Goal: Information Seeking & Learning: Learn about a topic

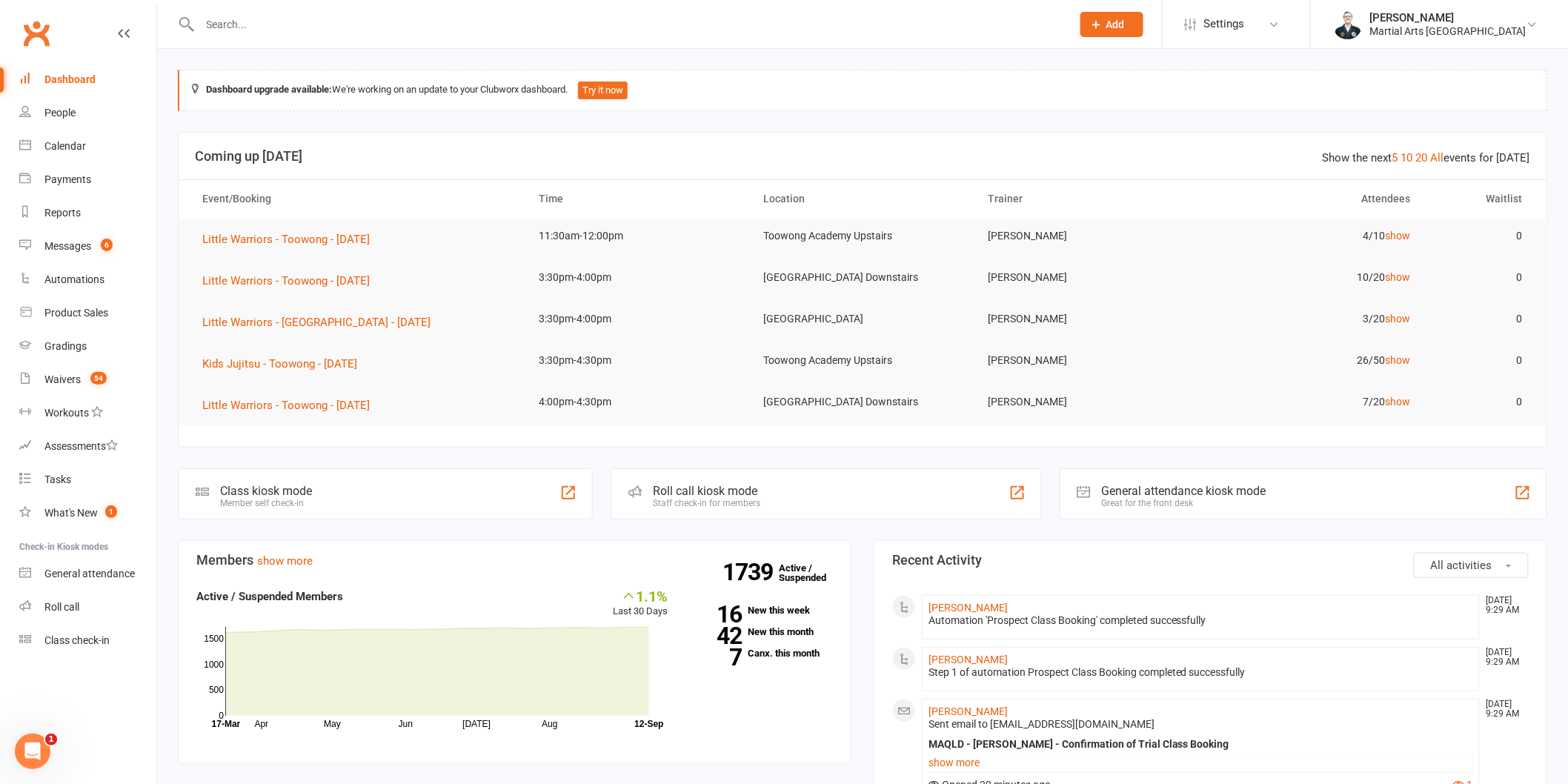
click at [327, 41] on div at bounding box center [620, 24] width 883 height 48
click at [332, 35] on div at bounding box center [620, 24] width 883 height 48
click at [338, 25] on input "text" at bounding box center [628, 24] width 865 height 21
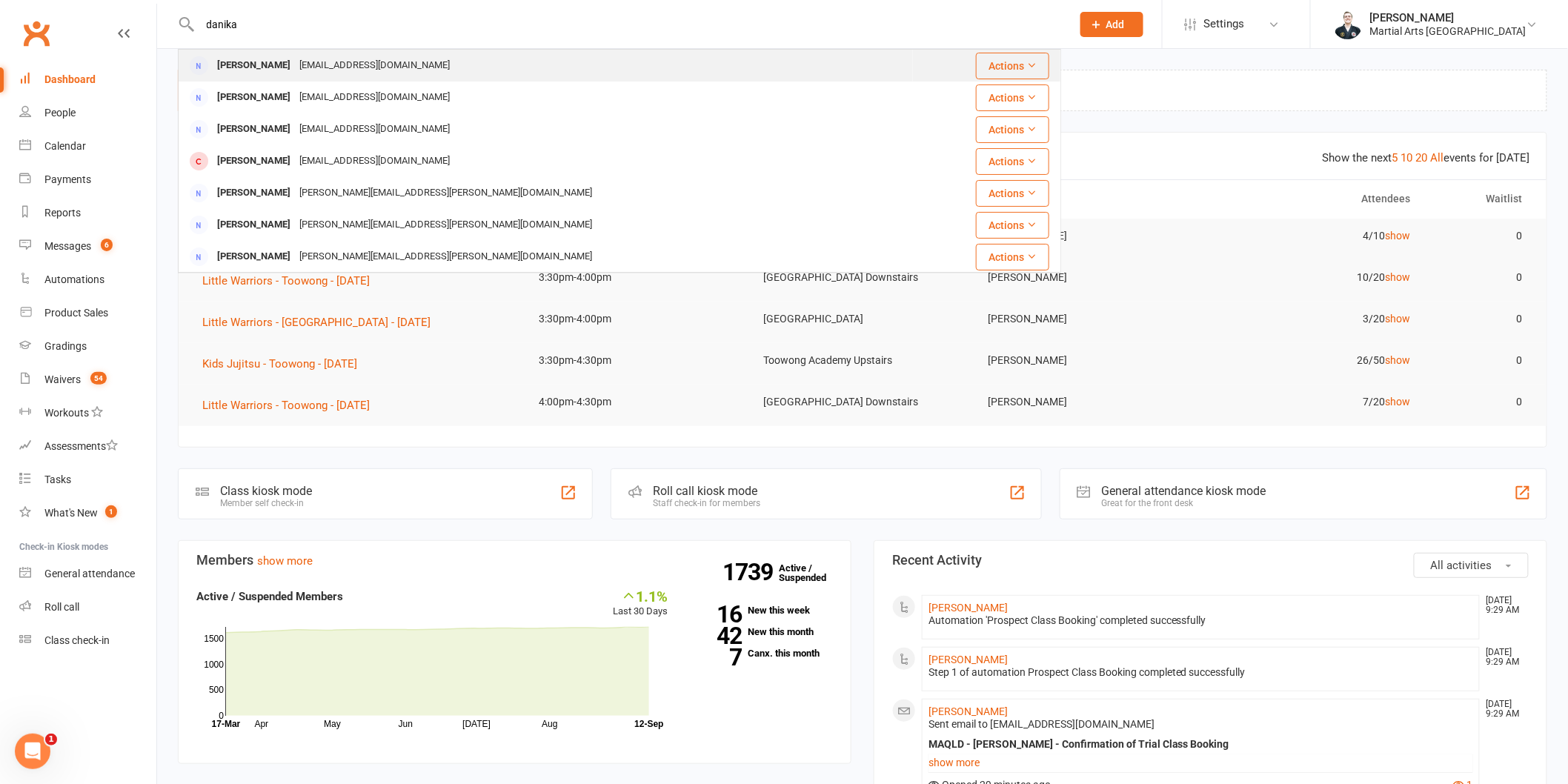
type input "danika"
click at [276, 80] on div "[PERSON_NAME] [PERSON_NAME][EMAIL_ADDRESS][DOMAIN_NAME]" at bounding box center [545, 65] width 733 height 31
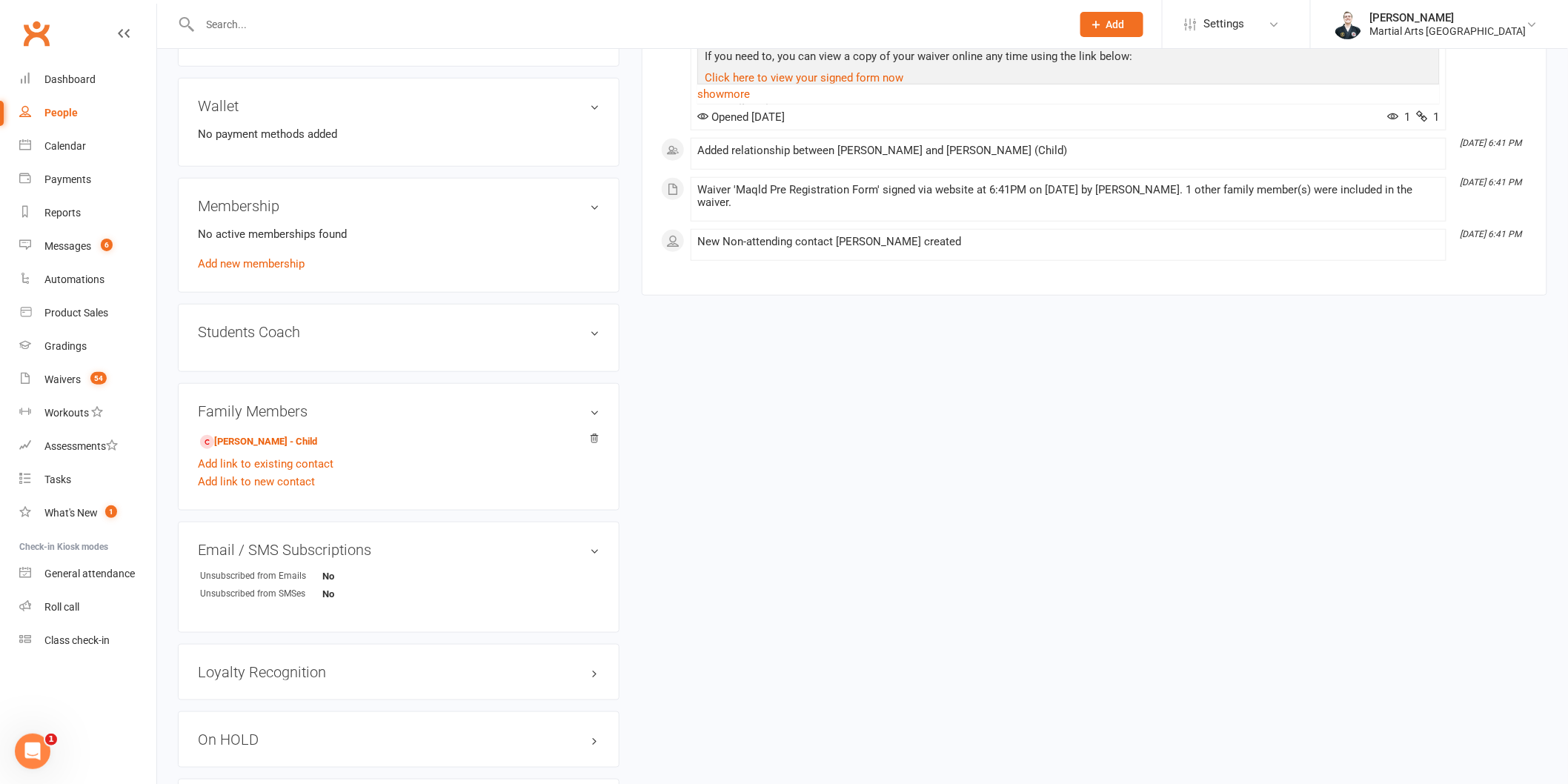
scroll to position [280, 0]
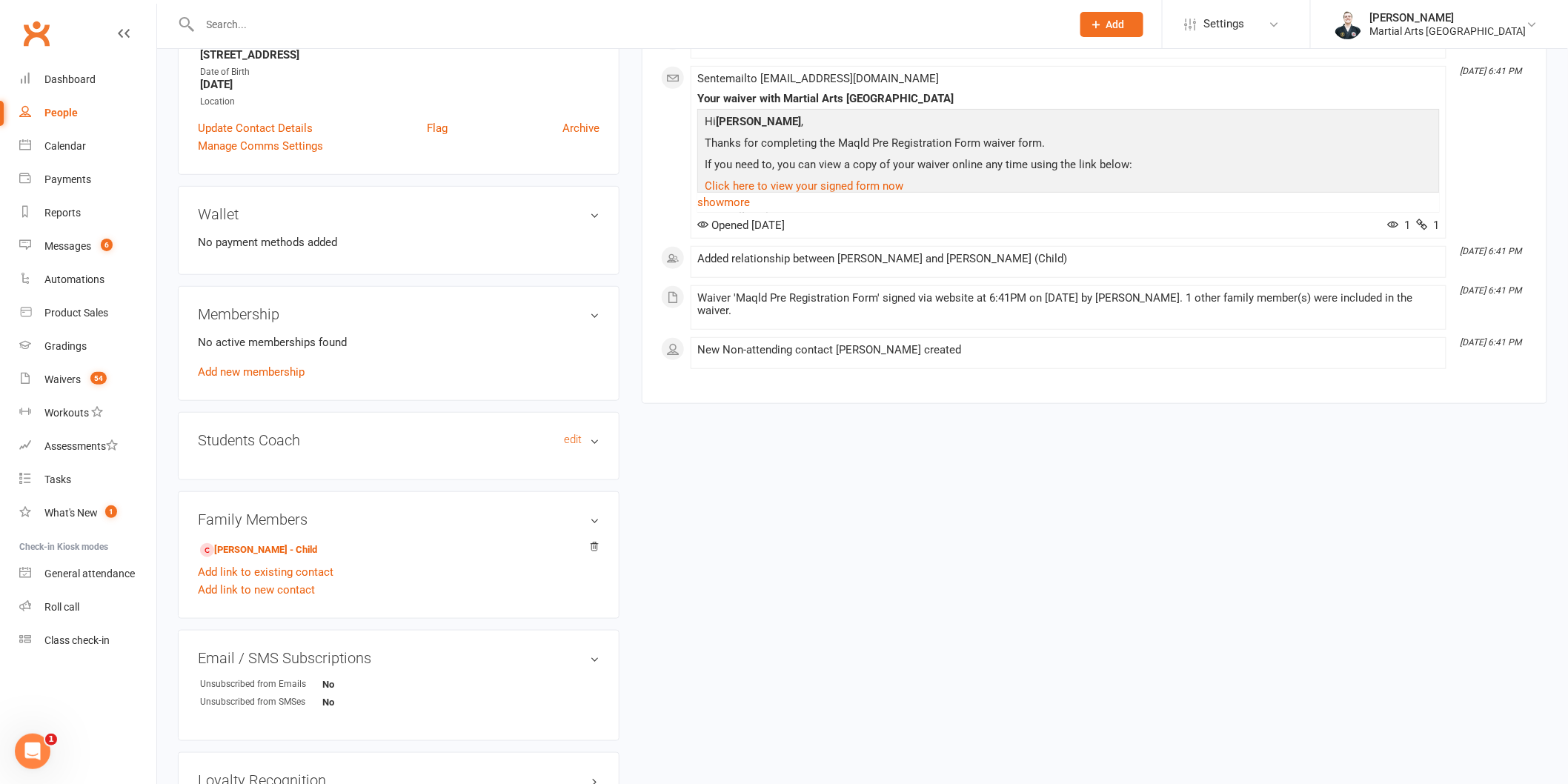
click at [321, 445] on h3 "Students Coach edit" at bounding box center [399, 440] width 402 height 17
click at [322, 441] on h3 "Students Coach edit" at bounding box center [399, 440] width 402 height 17
click at [256, 547] on link "[PERSON_NAME] - Child" at bounding box center [258, 549] width 117 height 16
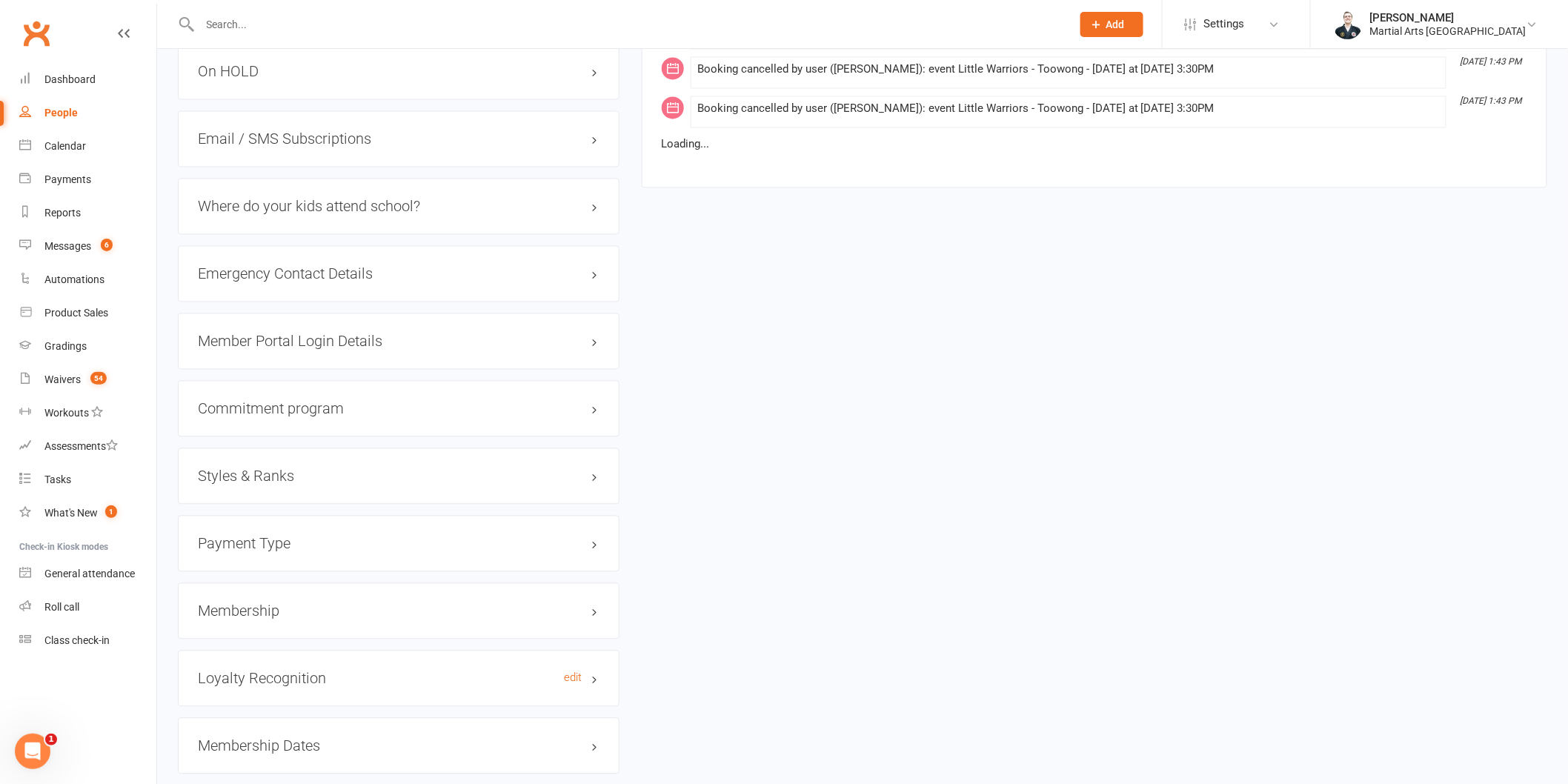
scroll to position [1464, 0]
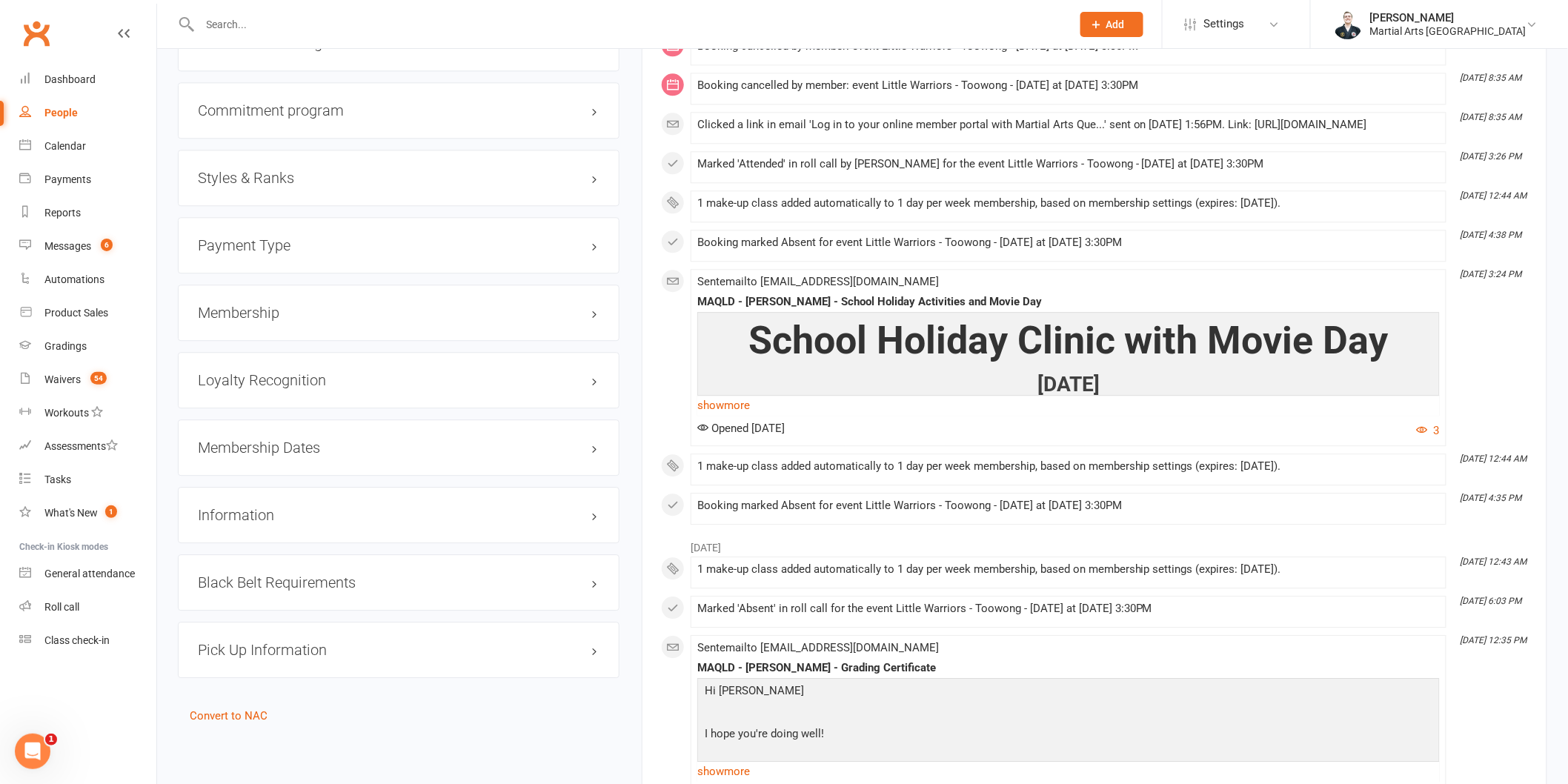
click at [298, 178] on h3 "Styles & Ranks" at bounding box center [399, 178] width 402 height 17
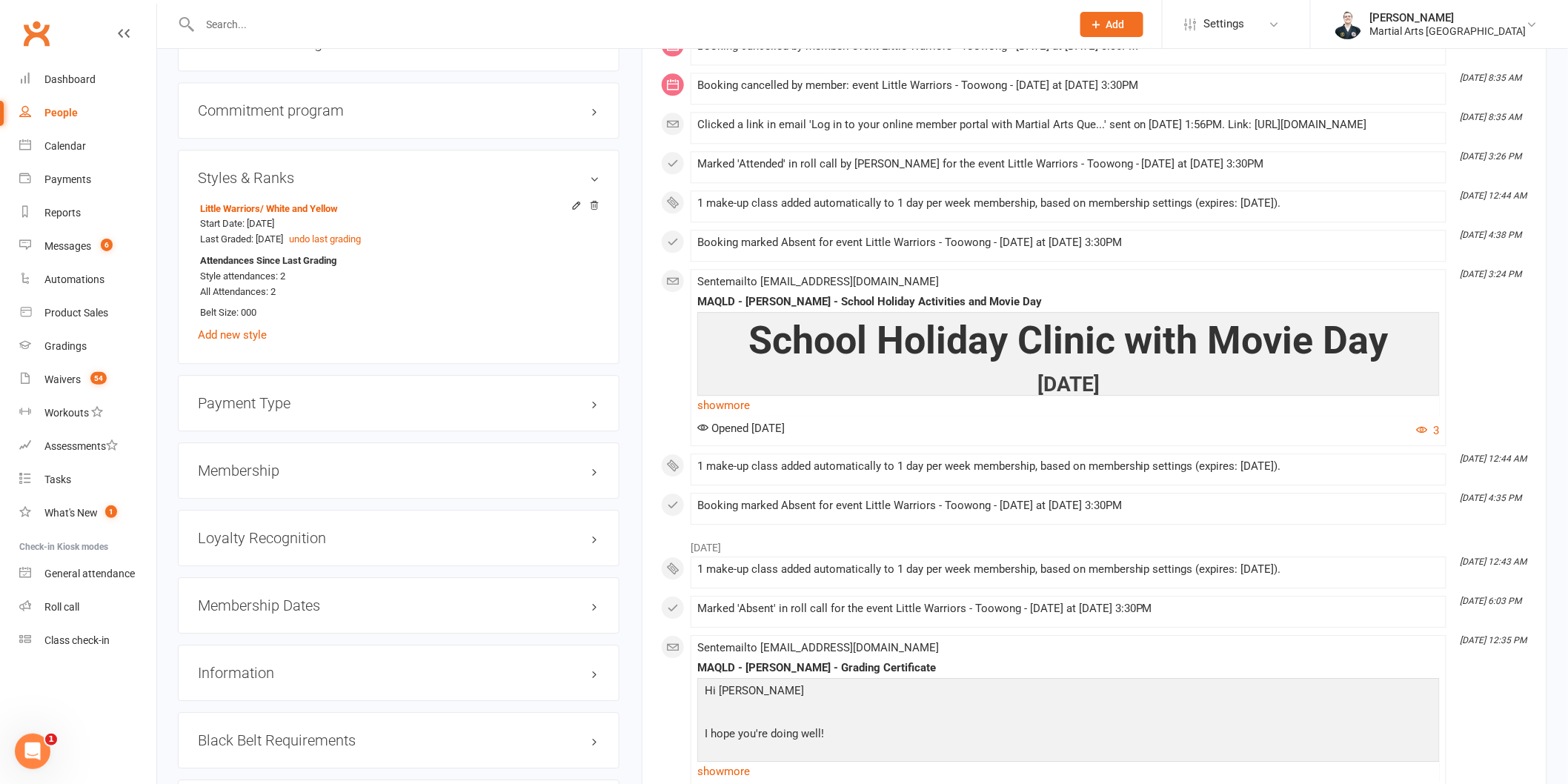
click at [298, 178] on h3 "Styles & Ranks" at bounding box center [399, 178] width 402 height 17
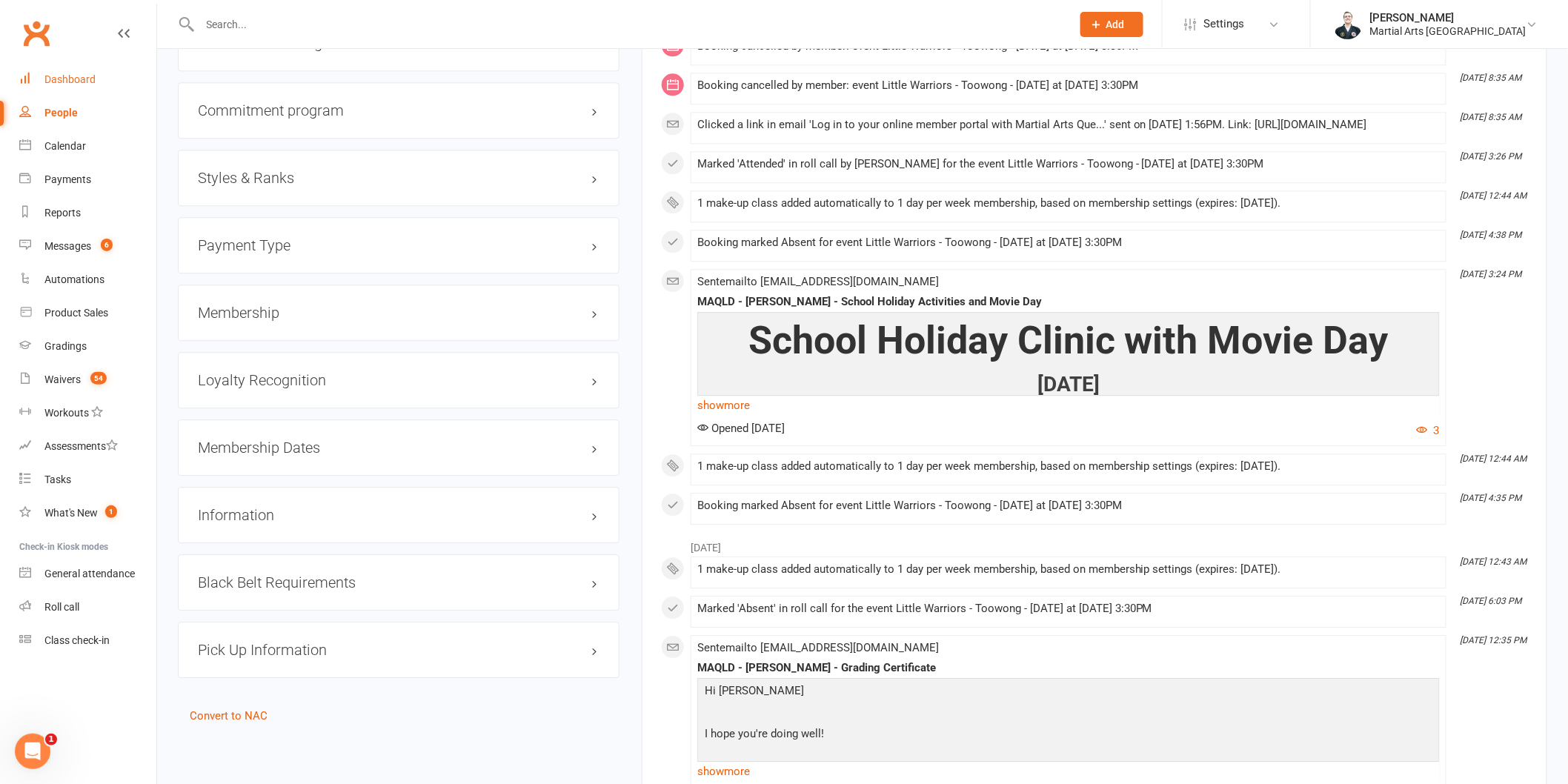
click at [80, 69] on link "Dashboard" at bounding box center [87, 80] width 137 height 33
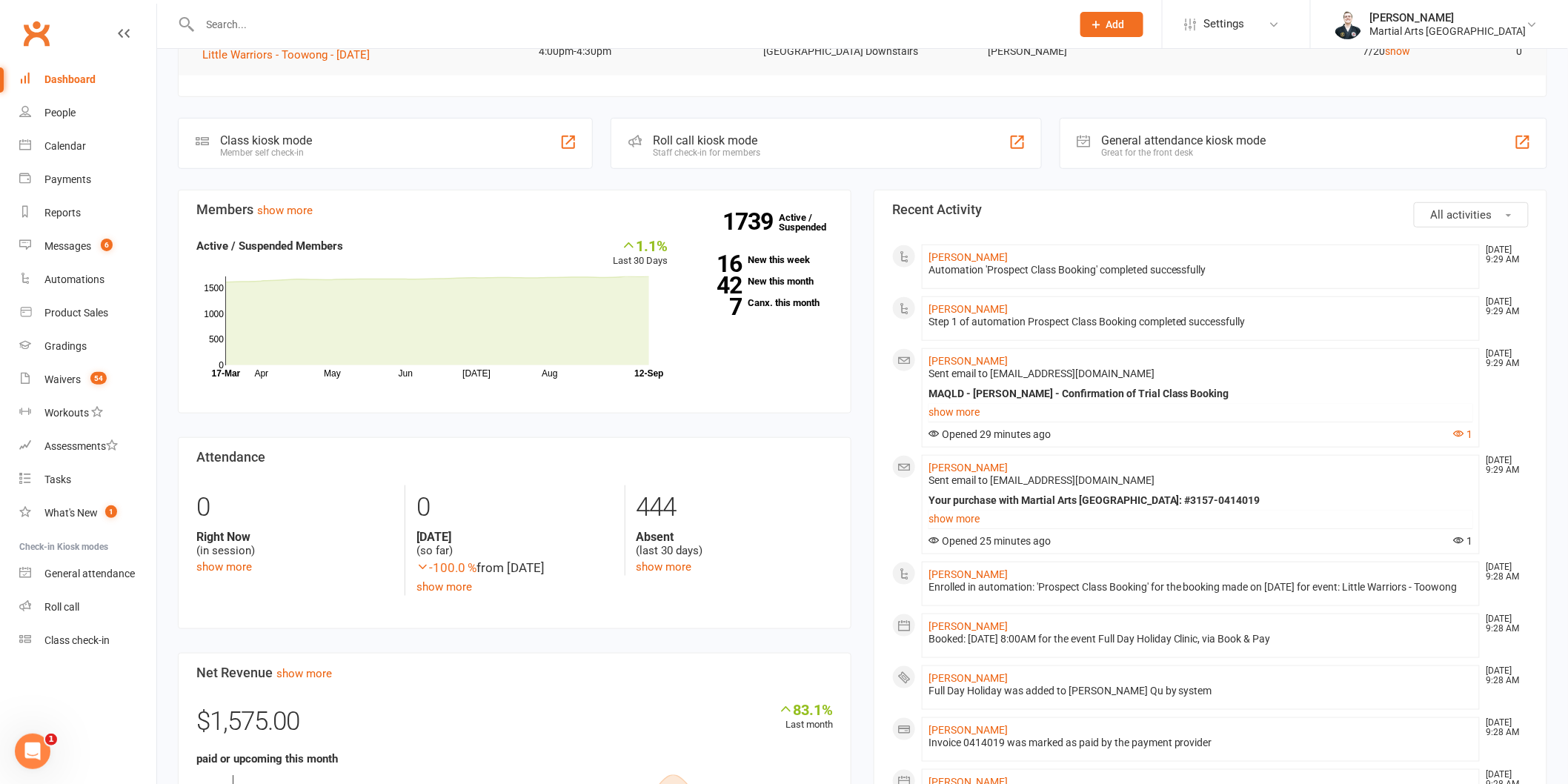
scroll to position [493, 0]
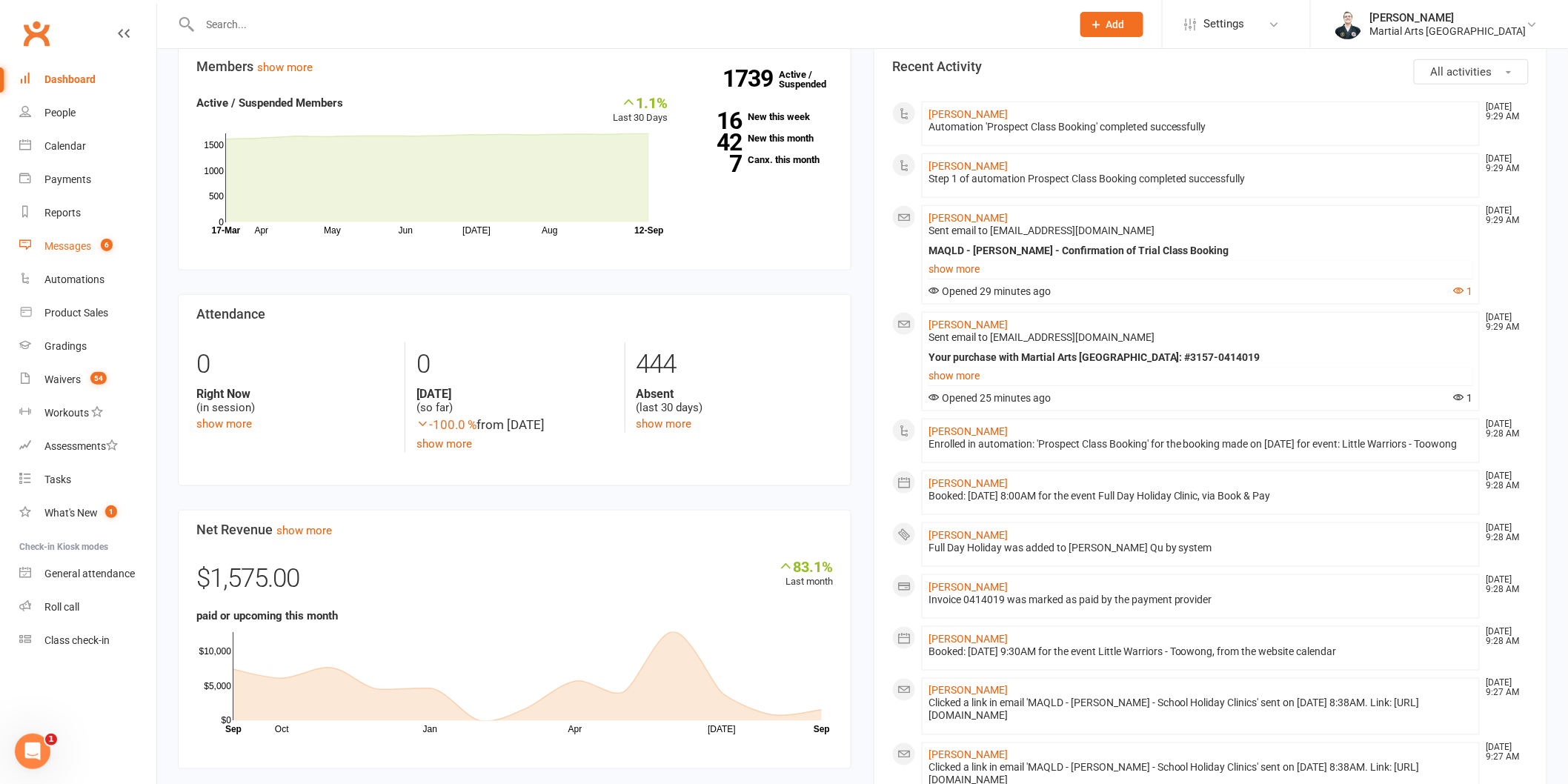
click at [94, 260] on link "Messages 6" at bounding box center [87, 246] width 137 height 33
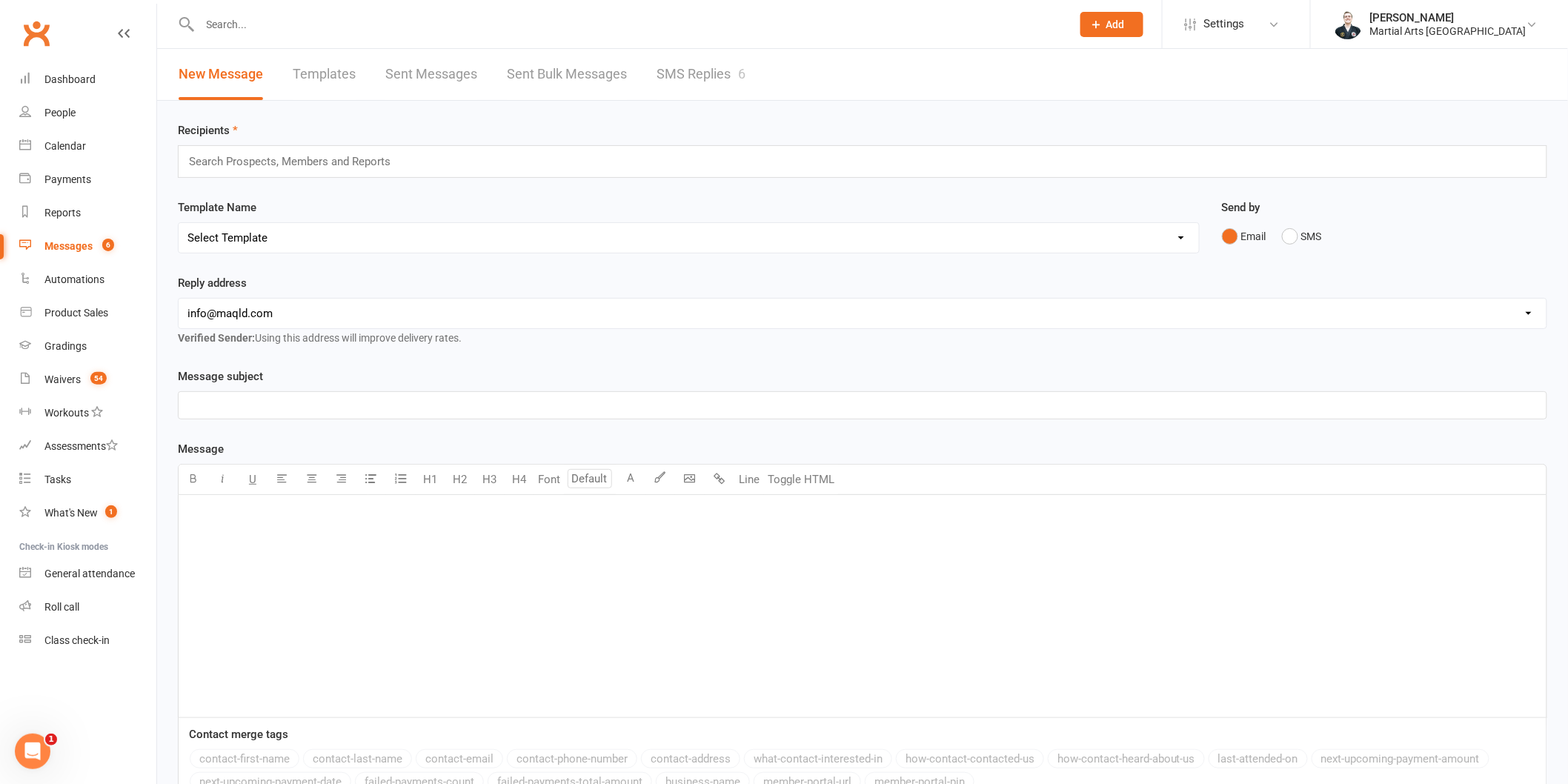
click at [685, 80] on link "SMS Replies 6" at bounding box center [700, 75] width 89 height 51
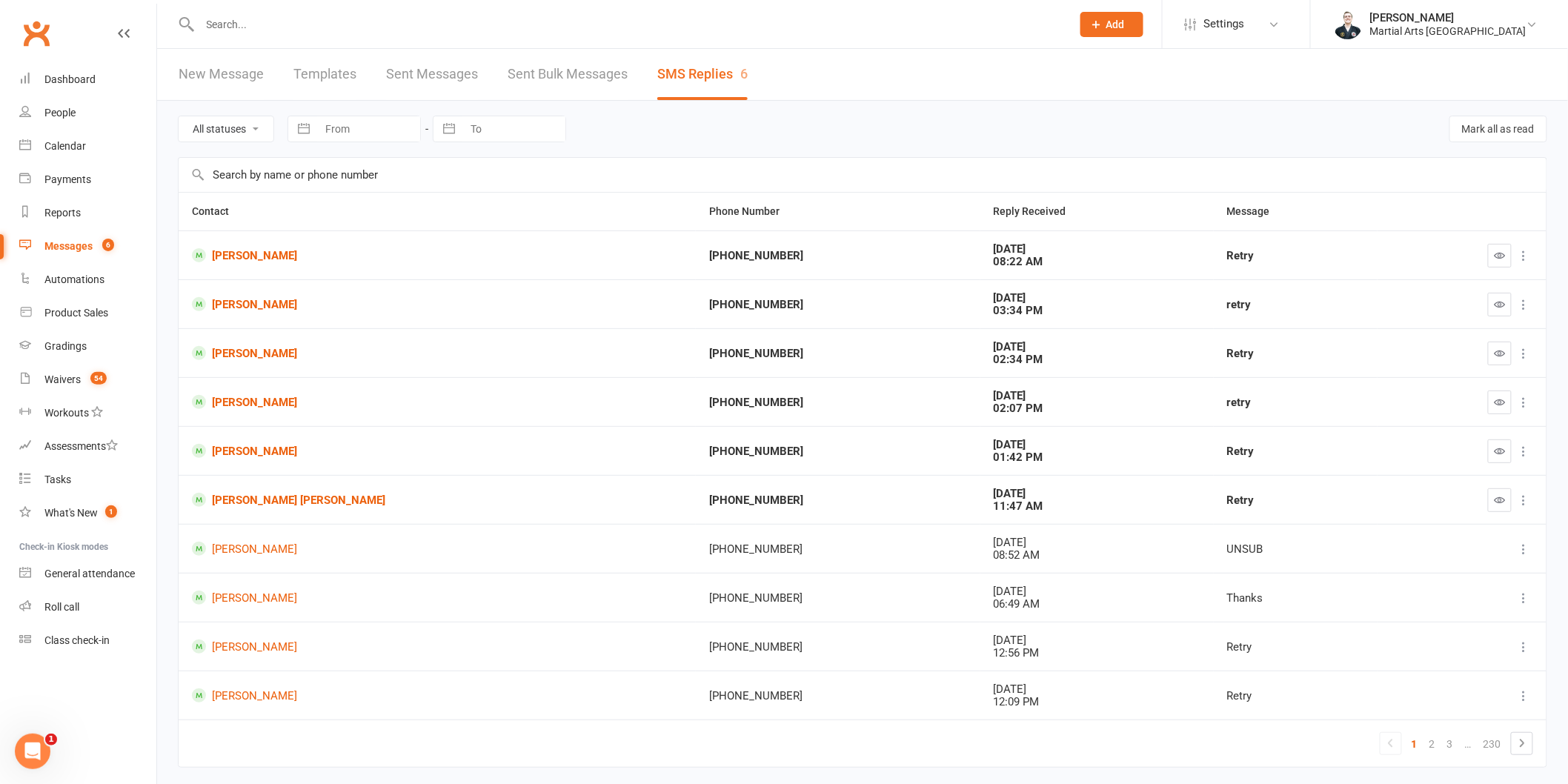
click at [381, 21] on input "text" at bounding box center [628, 24] width 865 height 21
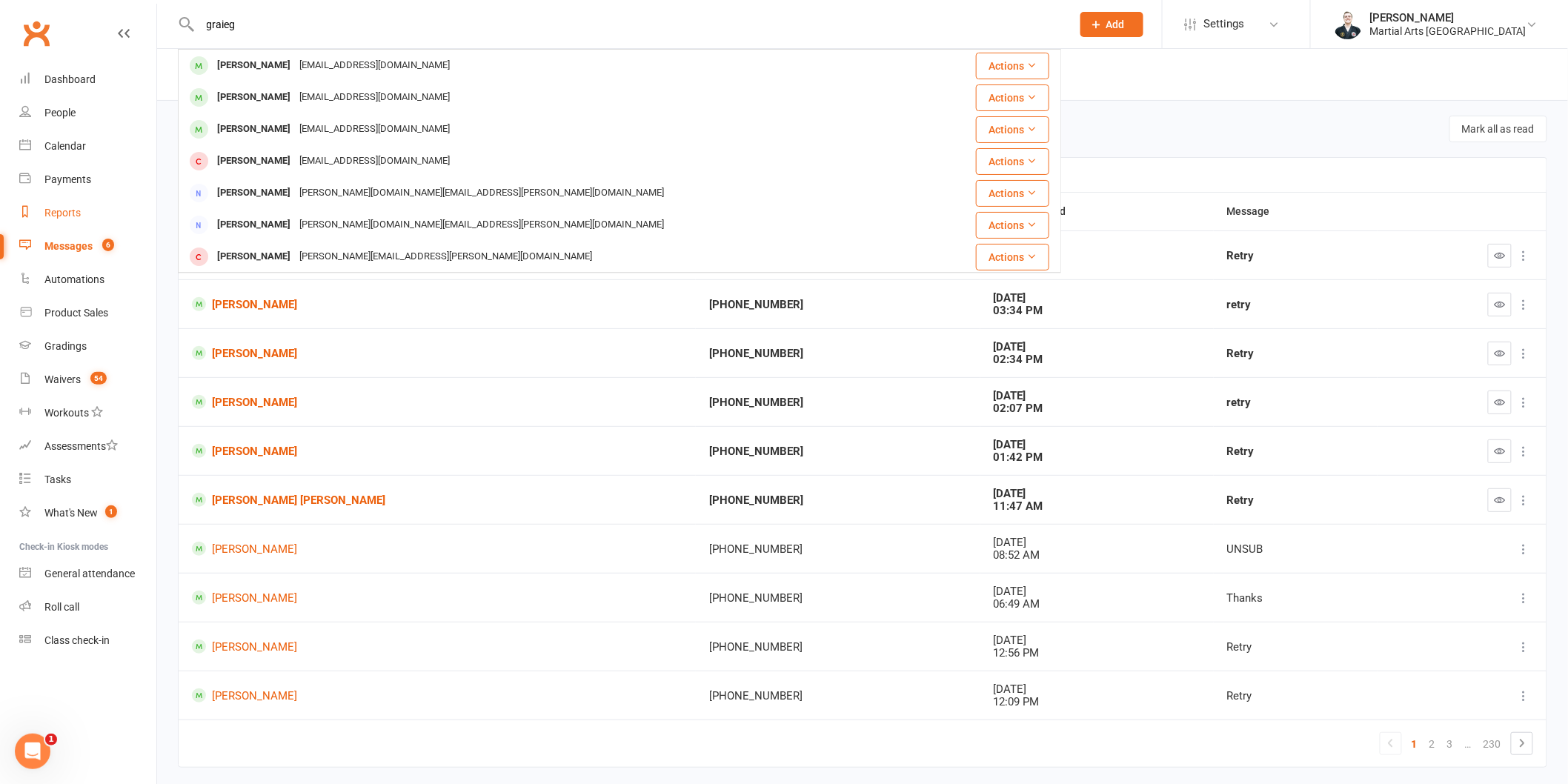
type input "graieg"
click at [67, 216] on div "Reports" at bounding box center [63, 212] width 36 height 12
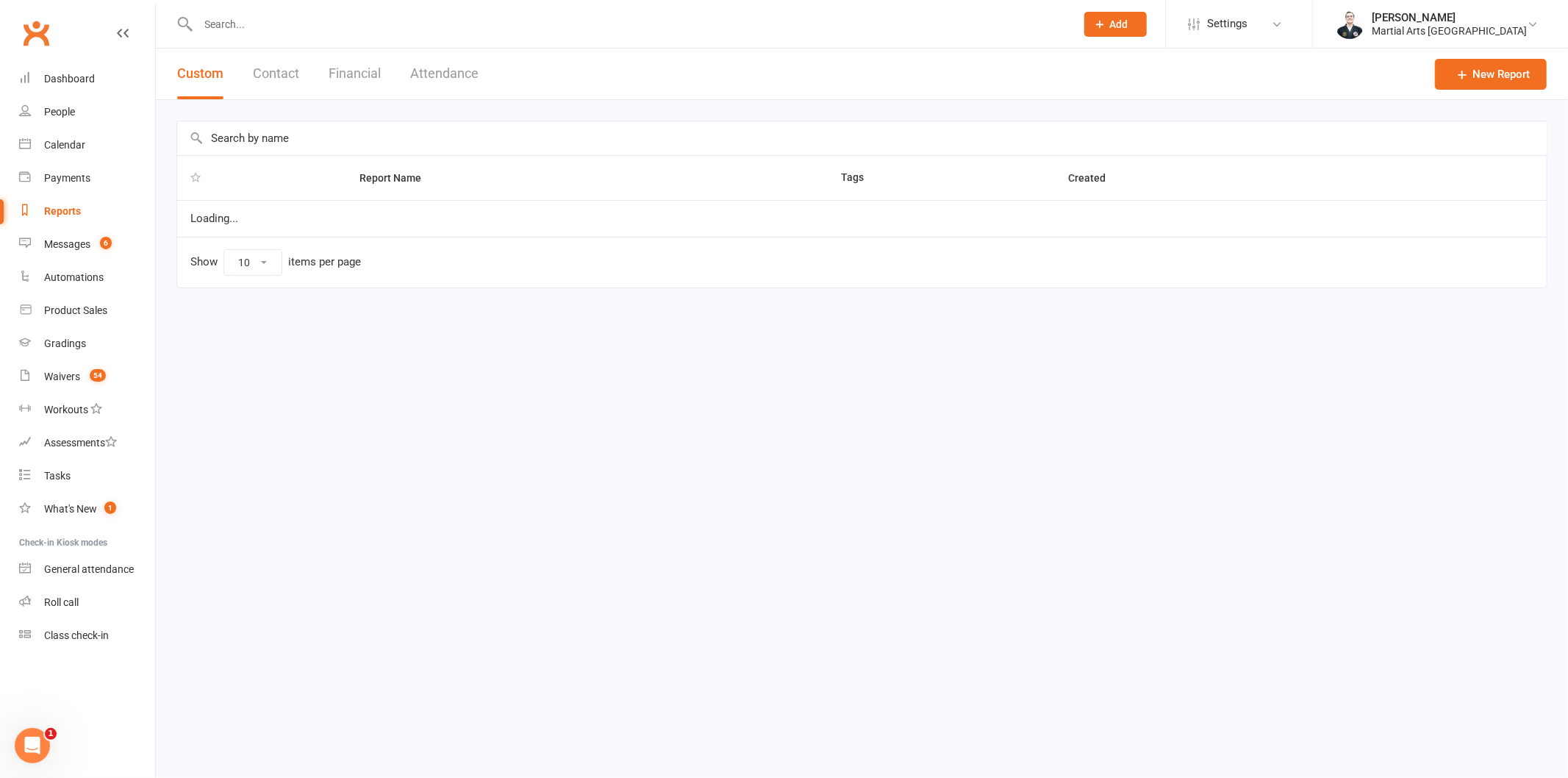
select select "100"
click at [298, 142] on input "text" at bounding box center [862, 138] width 1370 height 34
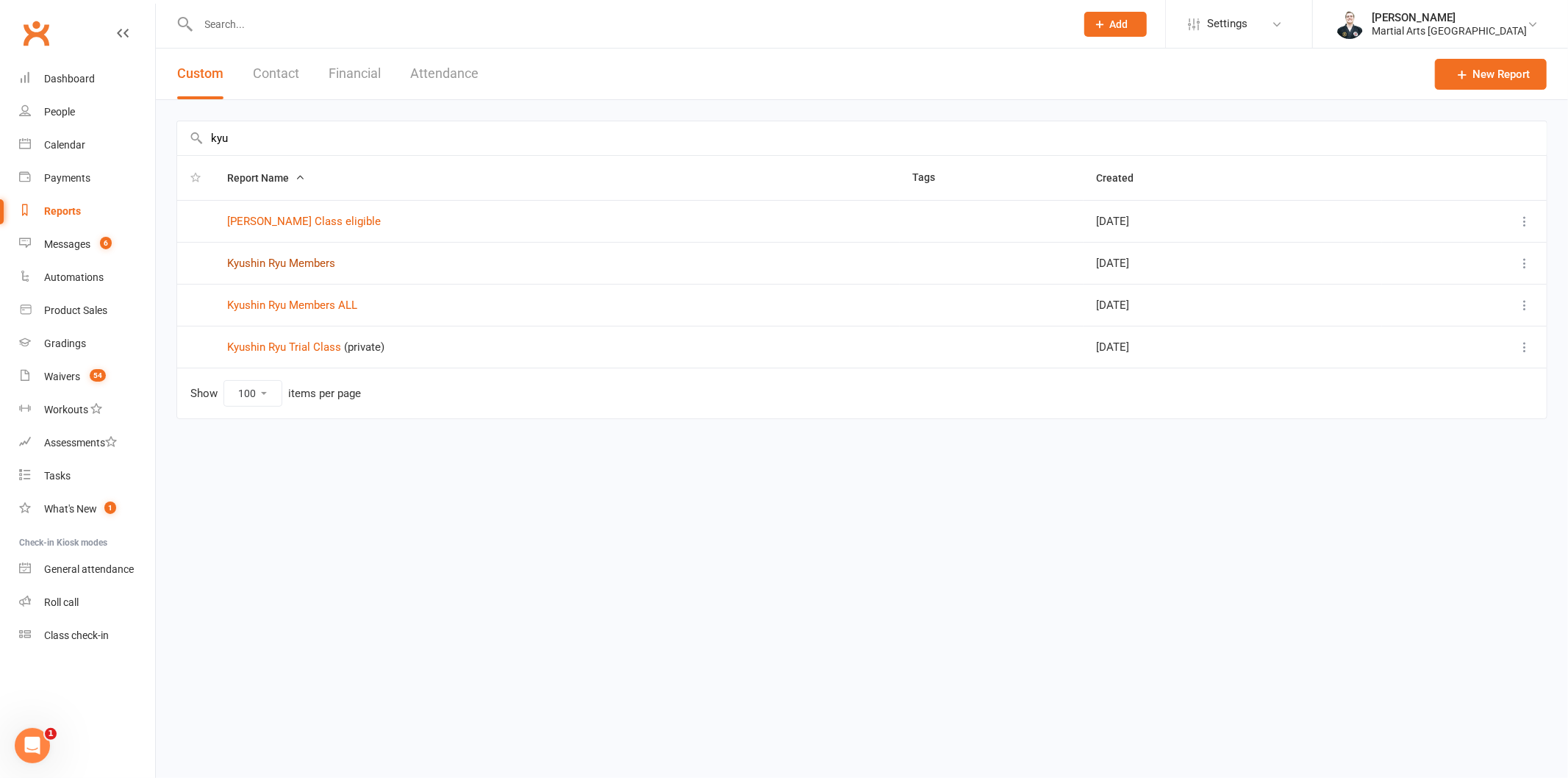
type input "kyu"
click at [325, 266] on link "Kyushin Ryu Members" at bounding box center [280, 263] width 108 height 13
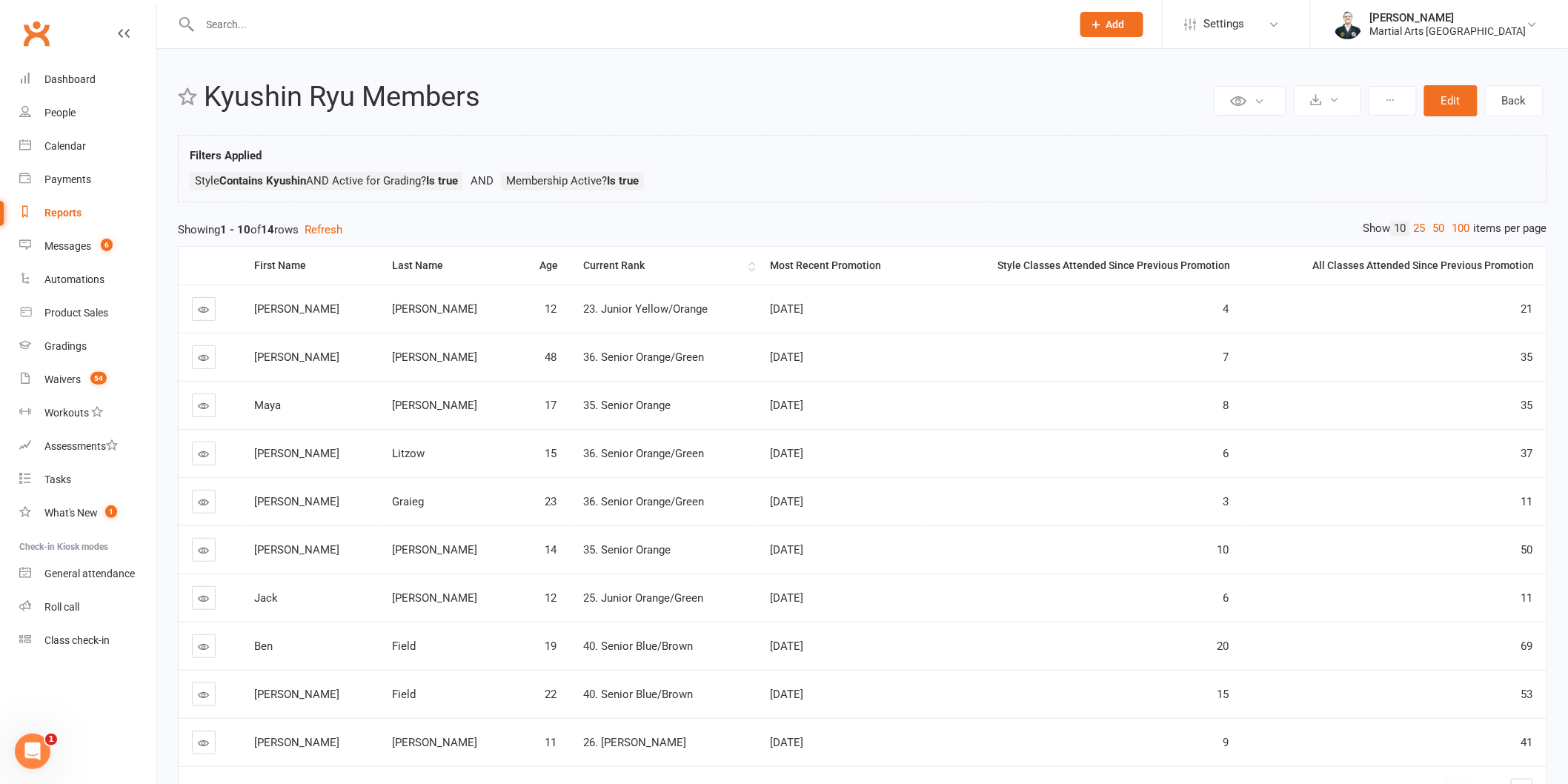
click at [623, 269] on div "Current Rank" at bounding box center [664, 265] width 161 height 11
click at [608, 267] on div "Current Rank" at bounding box center [664, 265] width 161 height 11
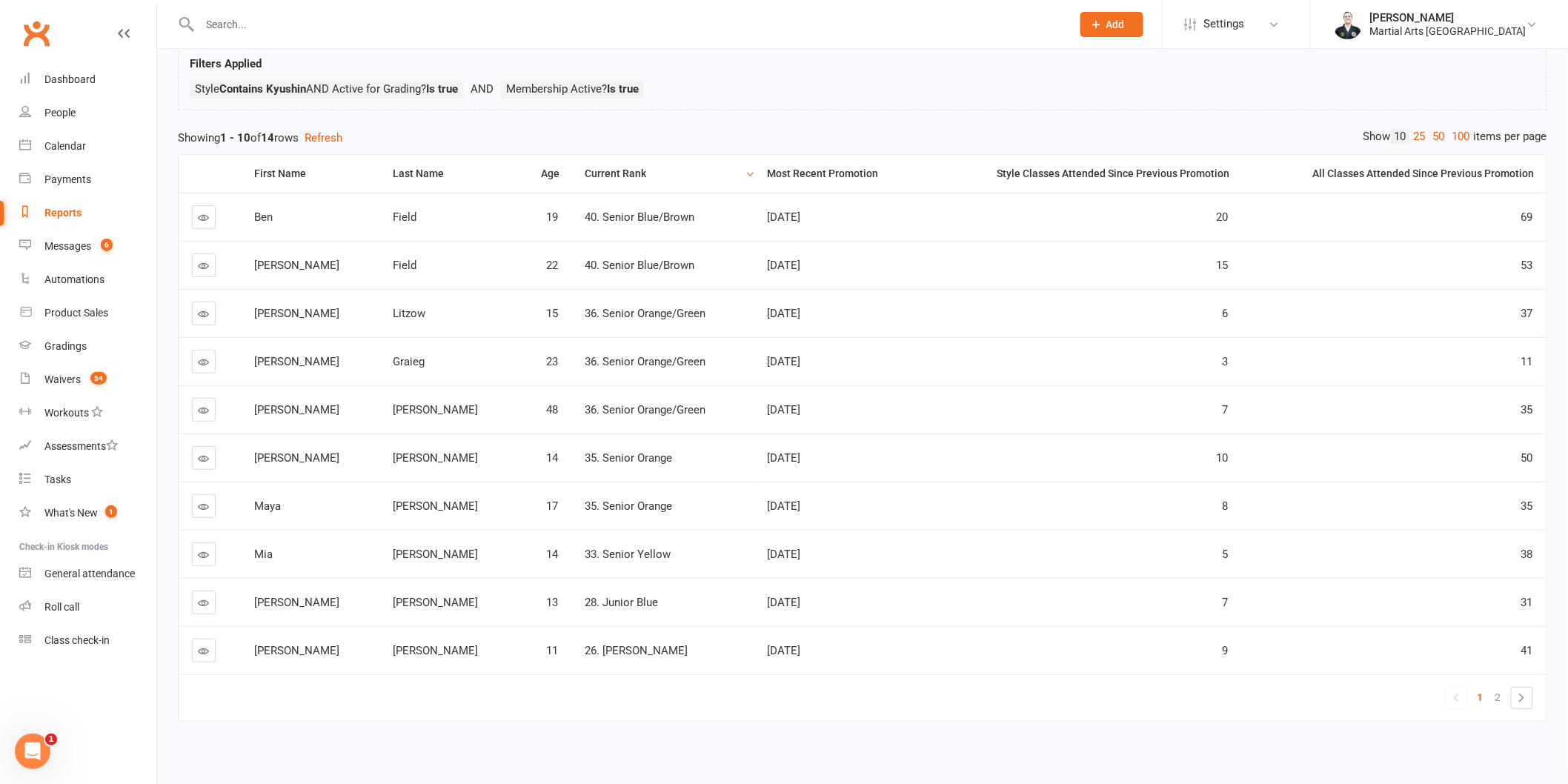
scroll to position [114, 0]
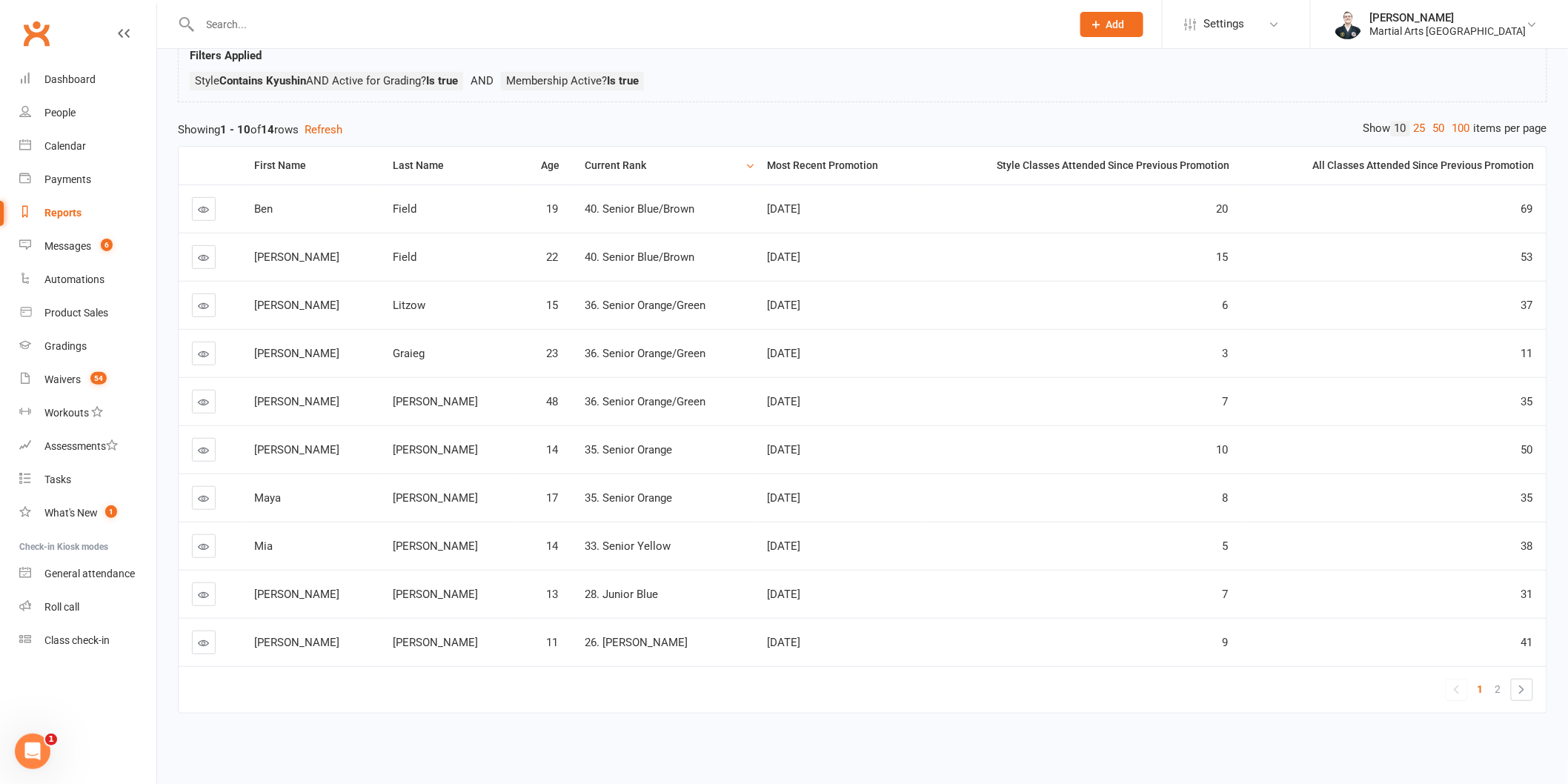
click at [1418, 138] on div "First Name Last Name Age Current Rank Most Recent Promotion Style Classes Atten…" at bounding box center [863, 440] width 1369 height 603
click at [1417, 121] on link "25" at bounding box center [1419, 128] width 19 height 16
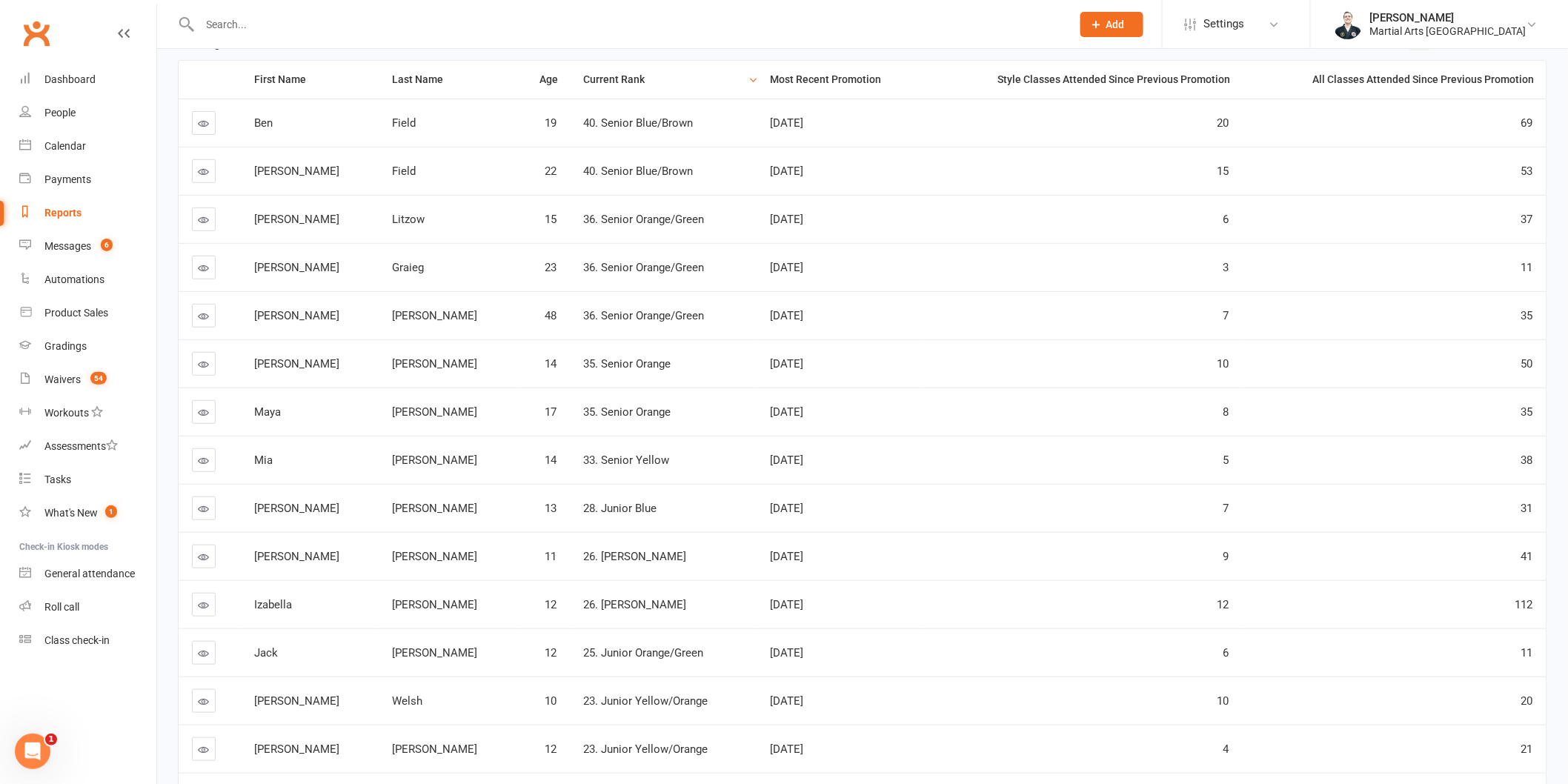
scroll to position [37, 0]
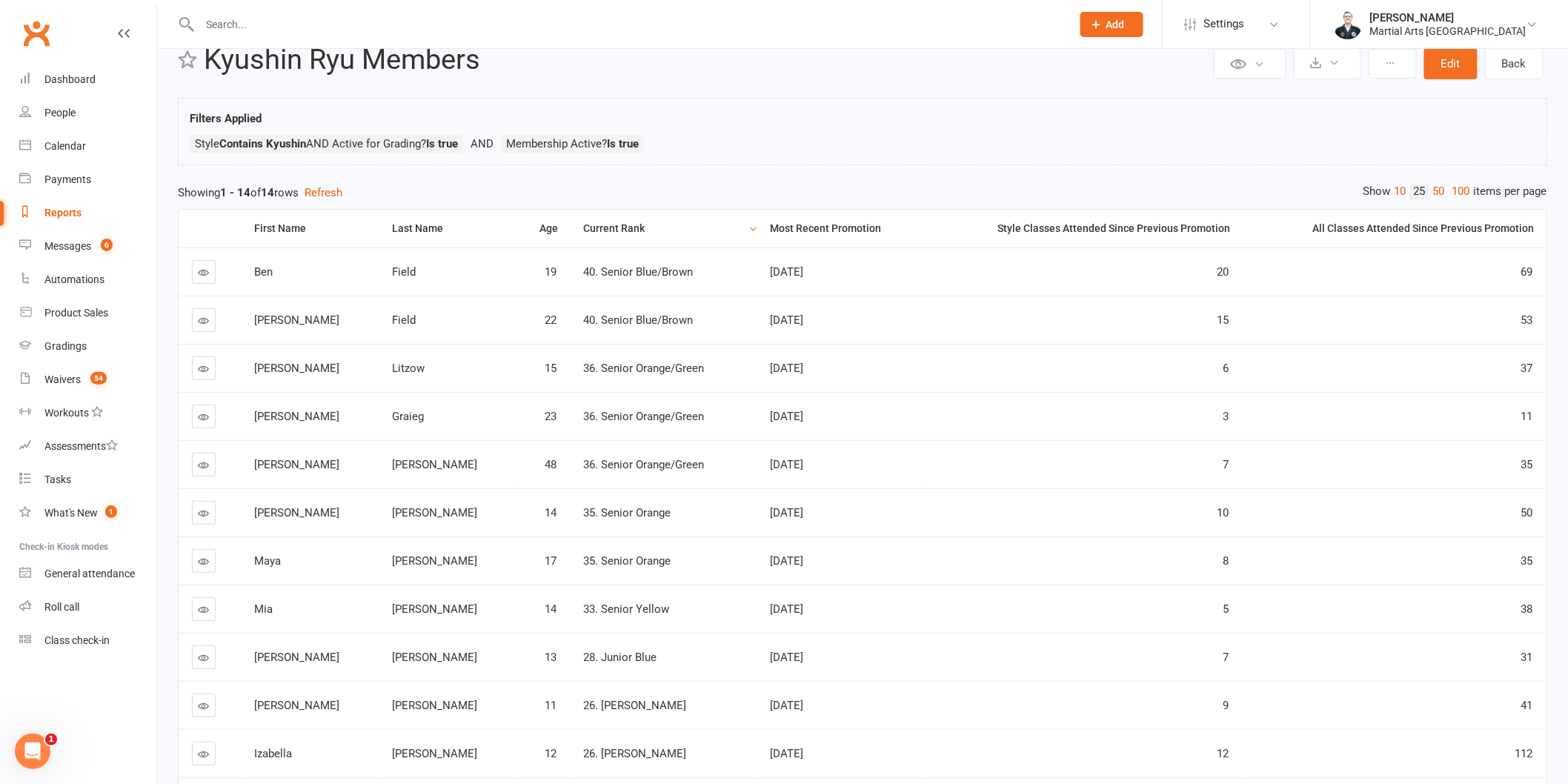
click at [87, 220] on link "Reports" at bounding box center [87, 213] width 137 height 33
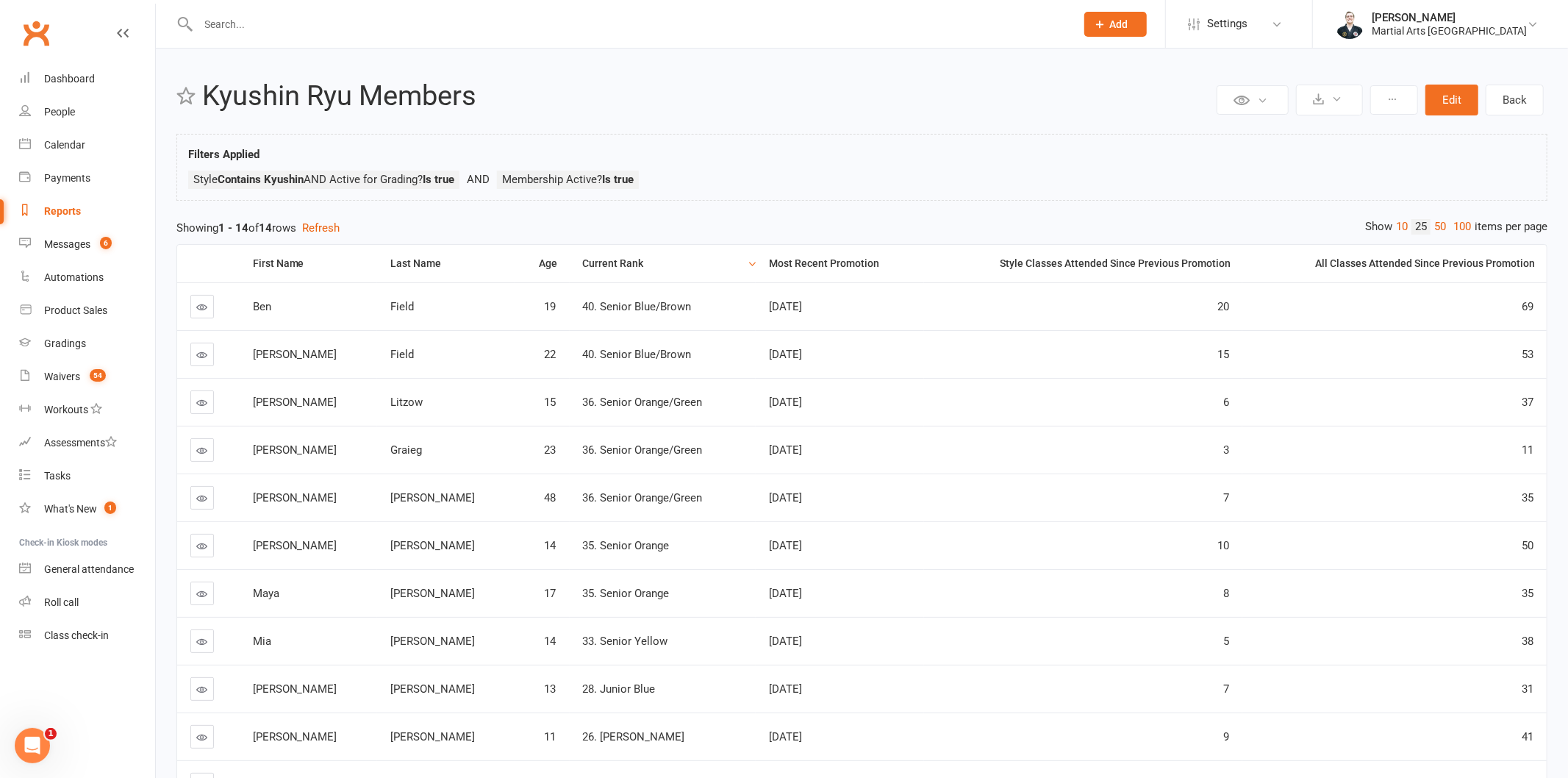
select select "100"
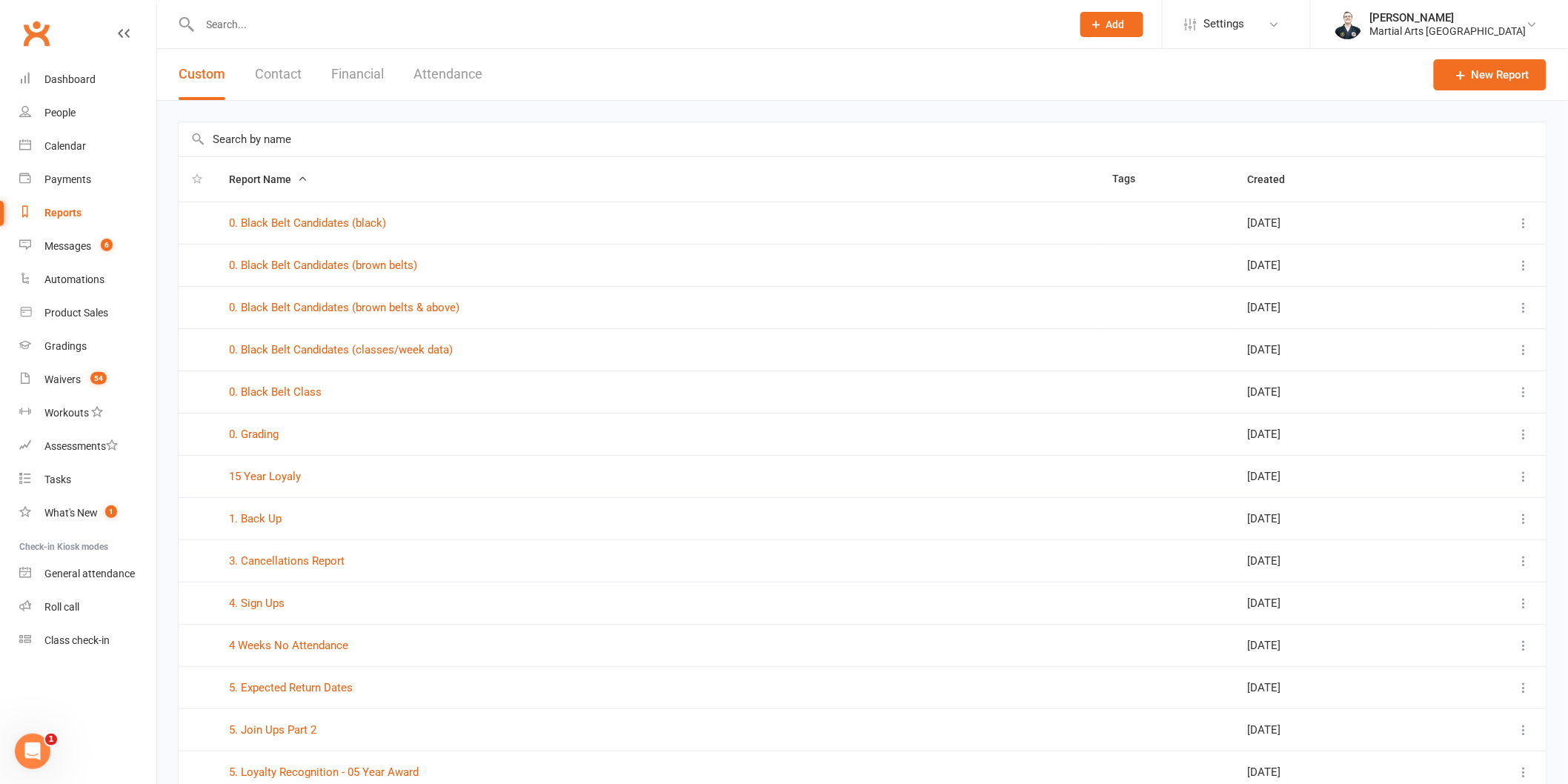
click at [335, 133] on input "text" at bounding box center [862, 139] width 1367 height 34
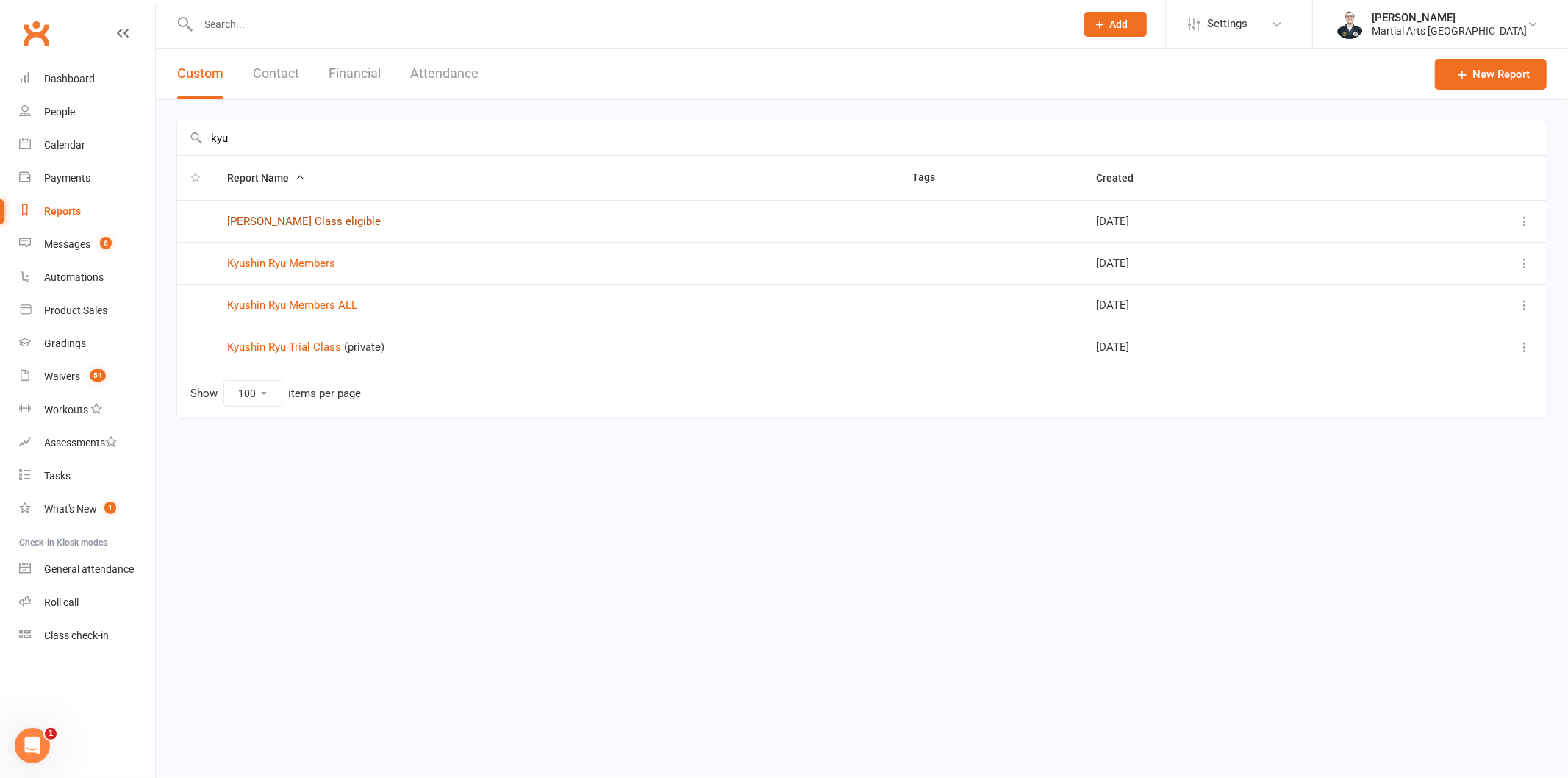
type input "kyu"
click at [332, 220] on link "[PERSON_NAME] Class eligible" at bounding box center [303, 221] width 154 height 13
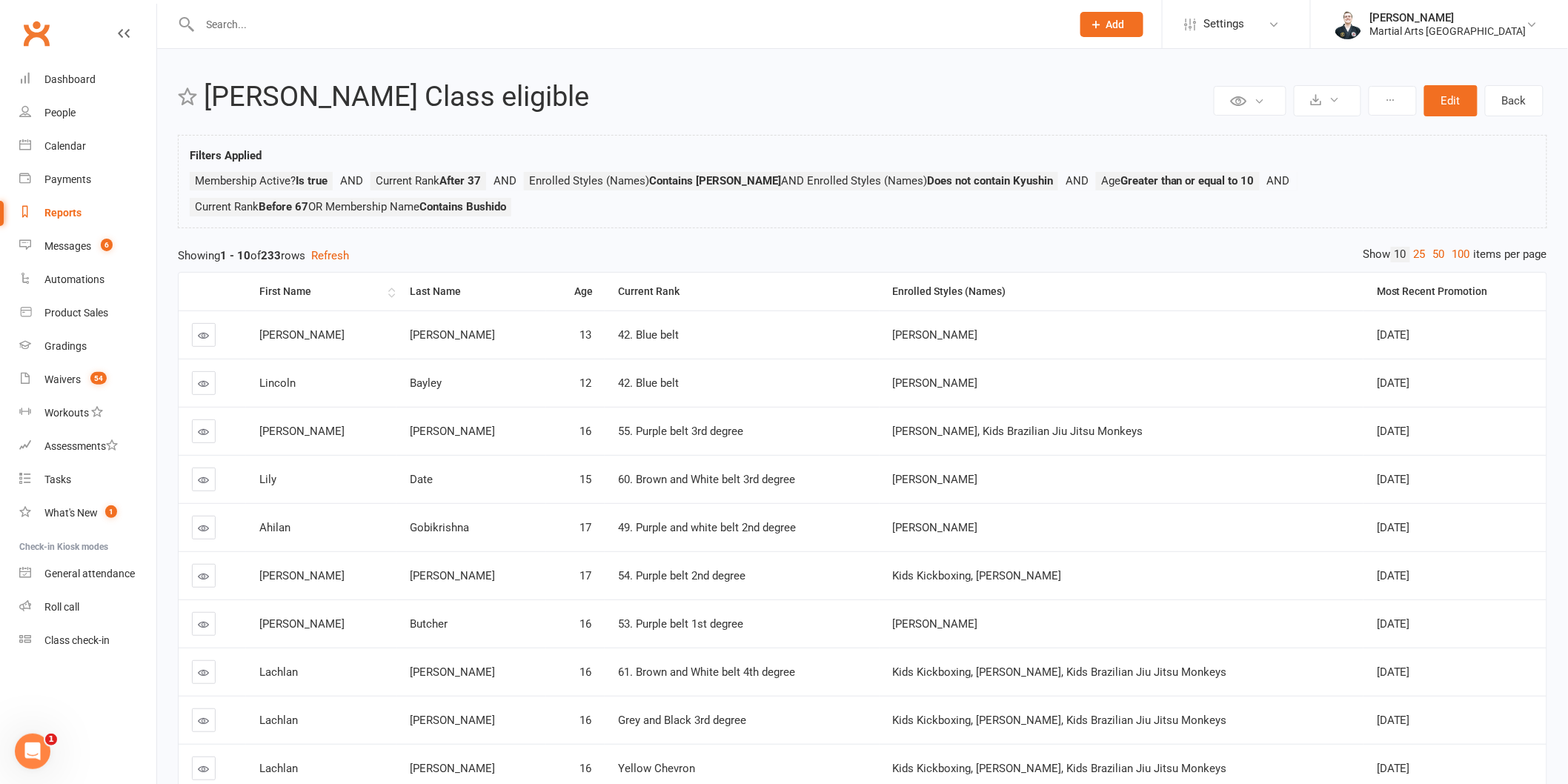
click at [304, 298] on th "First Name" at bounding box center [321, 292] width 150 height 38
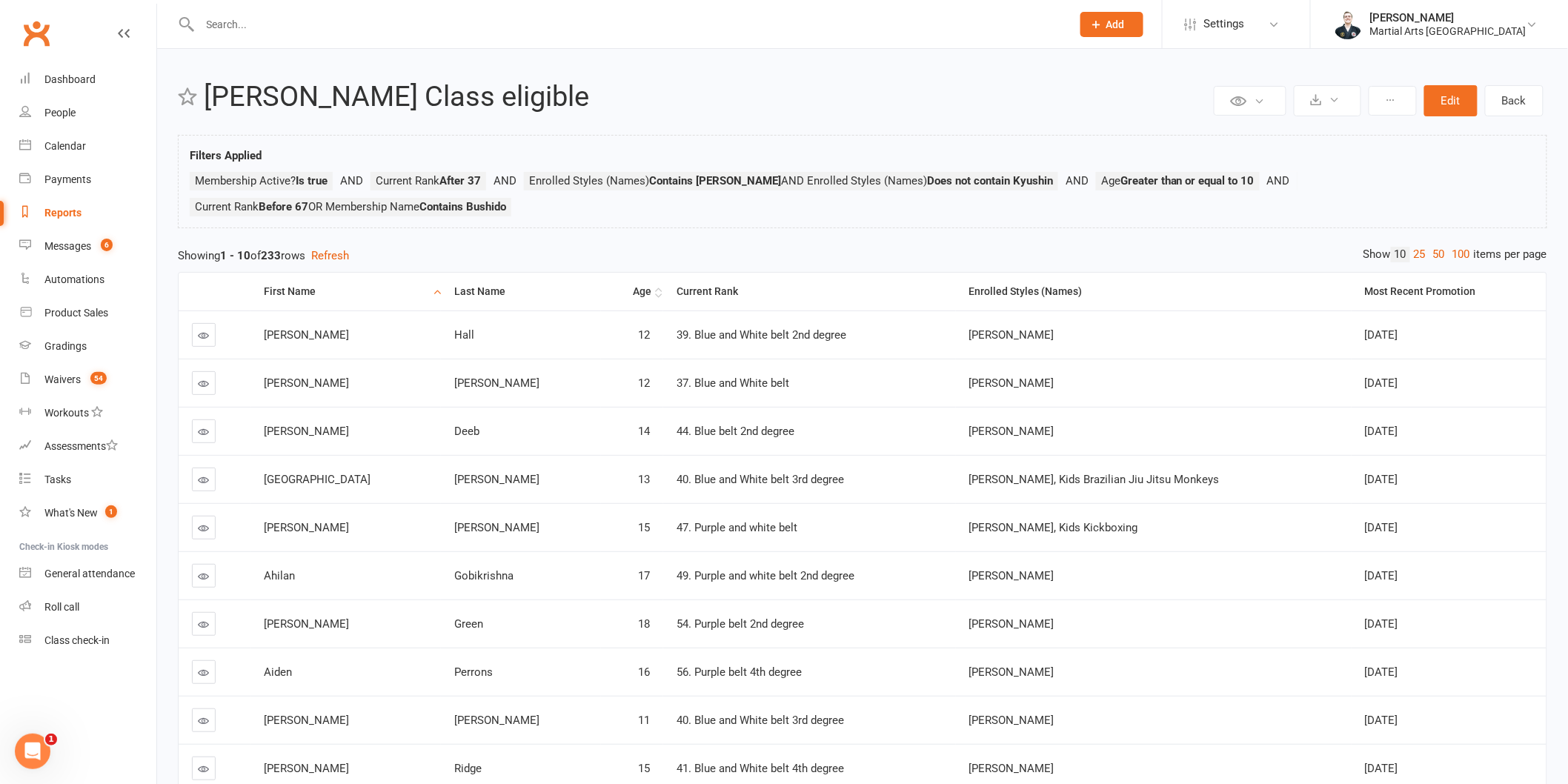
click at [614, 289] on div "Age" at bounding box center [632, 291] width 37 height 11
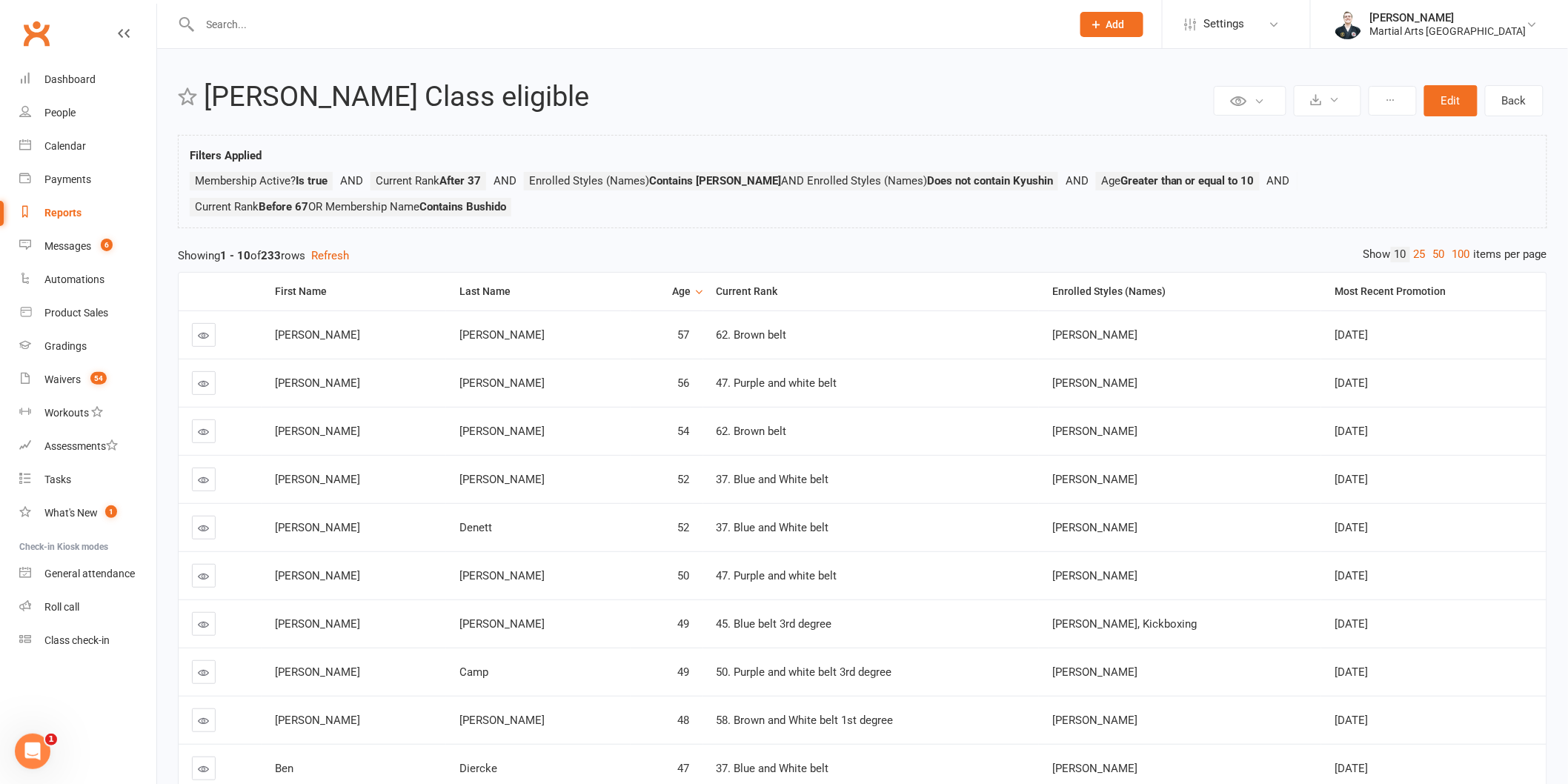
click at [644, 287] on div "Age" at bounding box center [667, 291] width 46 height 11
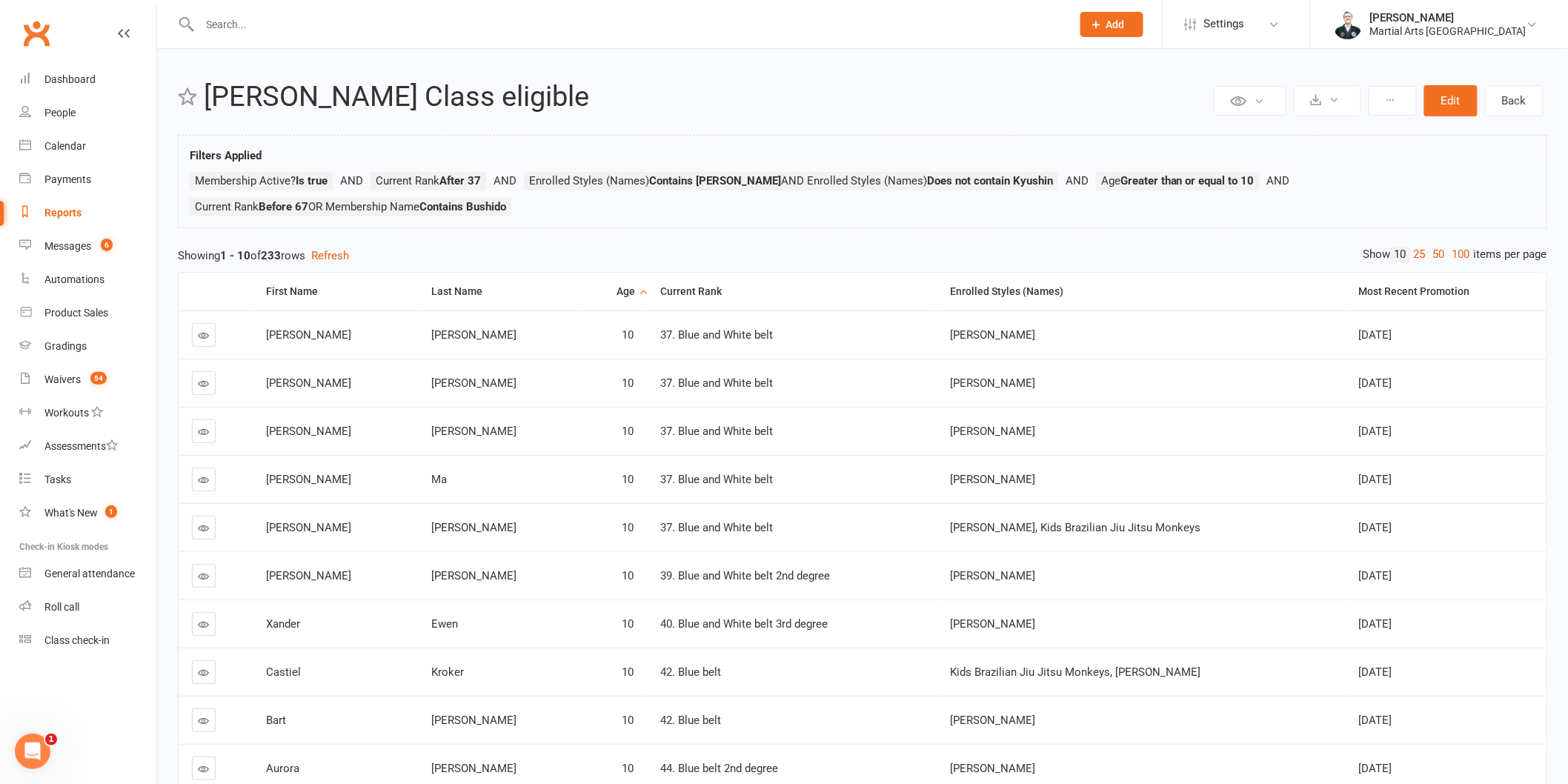
click at [423, 20] on input "text" at bounding box center [628, 24] width 865 height 21
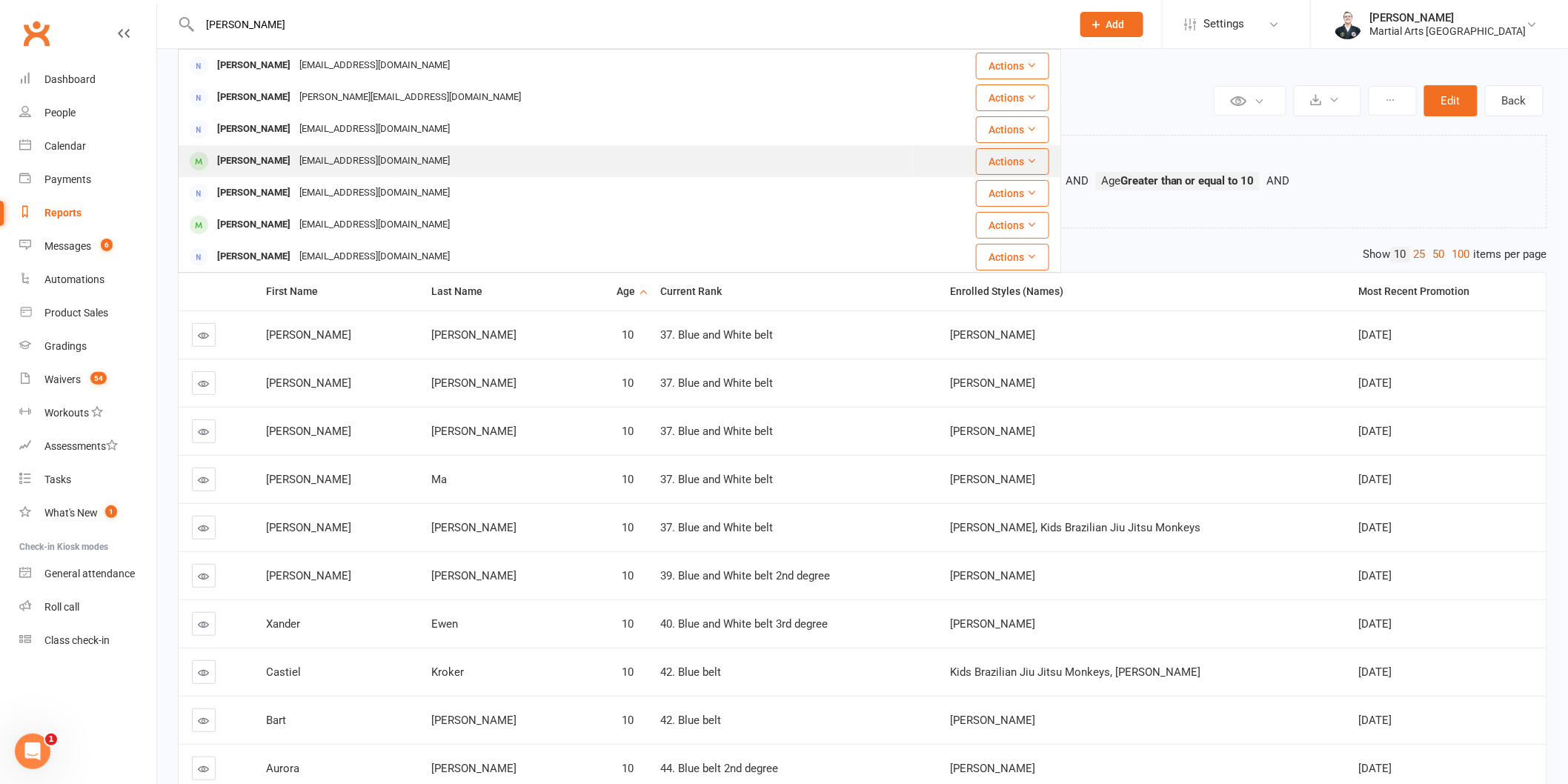
type input "[PERSON_NAME]"
click at [262, 167] on div "[PERSON_NAME]" at bounding box center [254, 161] width 82 height 22
